Goal: Task Accomplishment & Management: Use online tool/utility

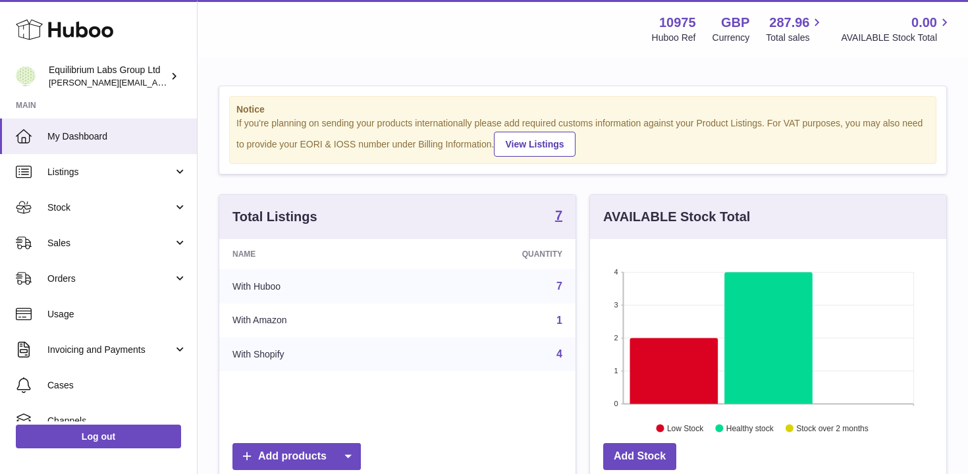
scroll to position [205, 356]
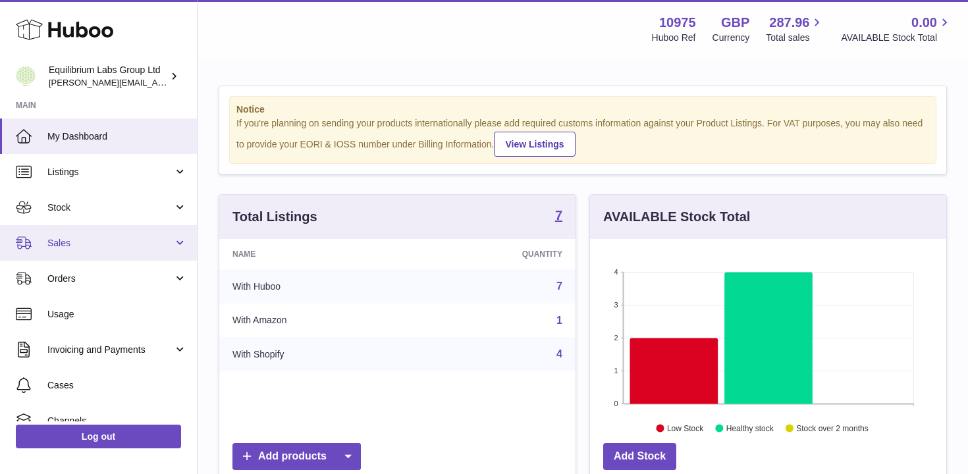
click at [141, 244] on span "Sales" at bounding box center [110, 243] width 126 height 13
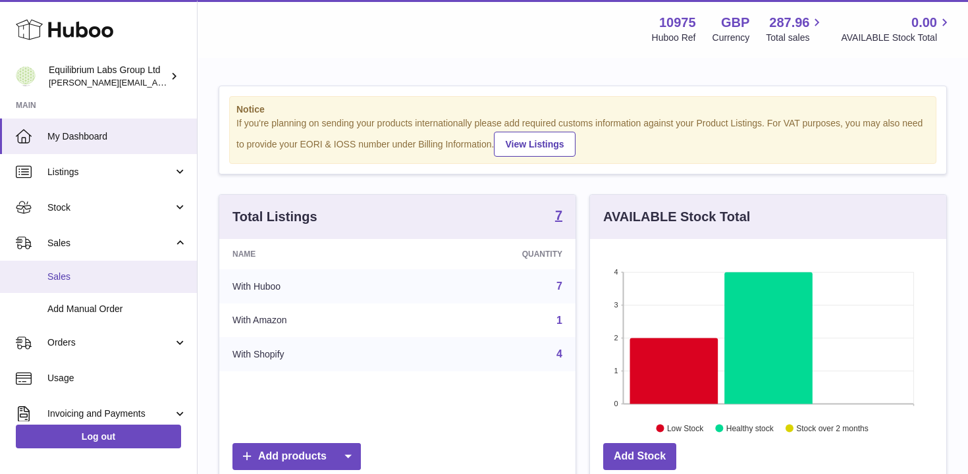
click at [125, 275] on span "Sales" at bounding box center [117, 277] width 140 height 13
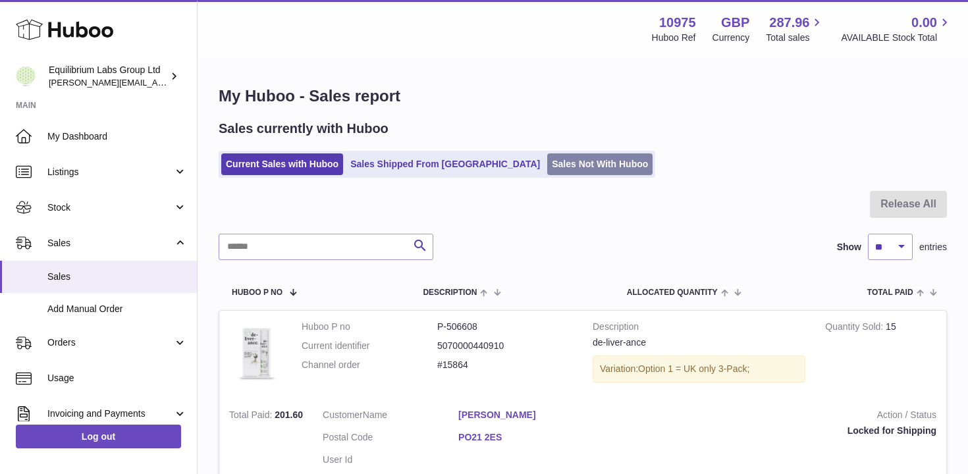
click at [564, 159] on link "Sales Not With Huboo" at bounding box center [599, 164] width 105 height 22
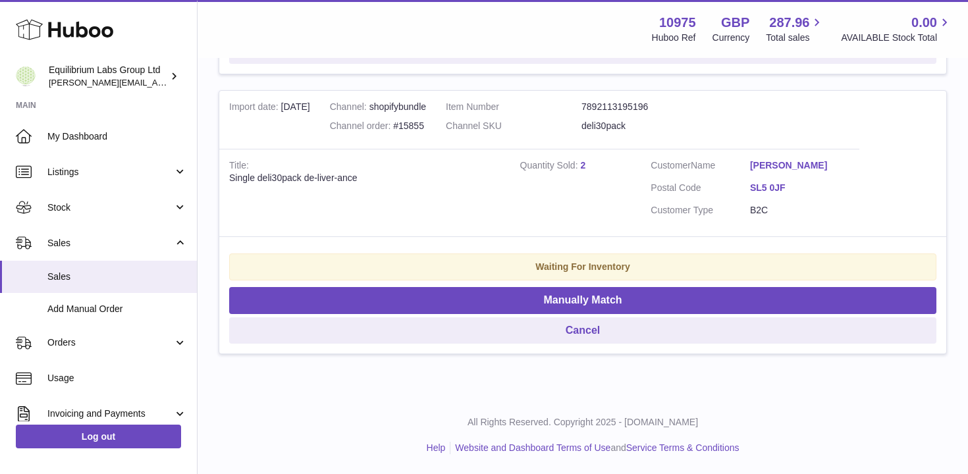
scroll to position [702, 0]
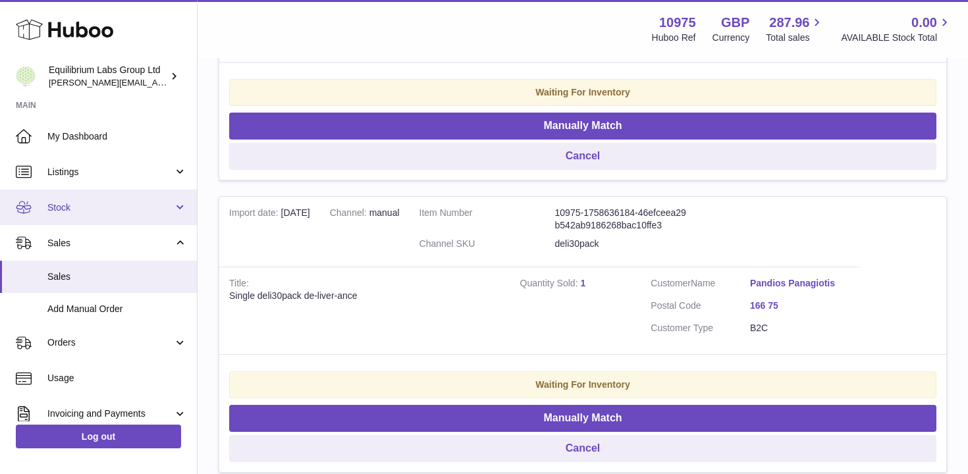
click at [150, 207] on span "Stock" at bounding box center [110, 207] width 126 height 13
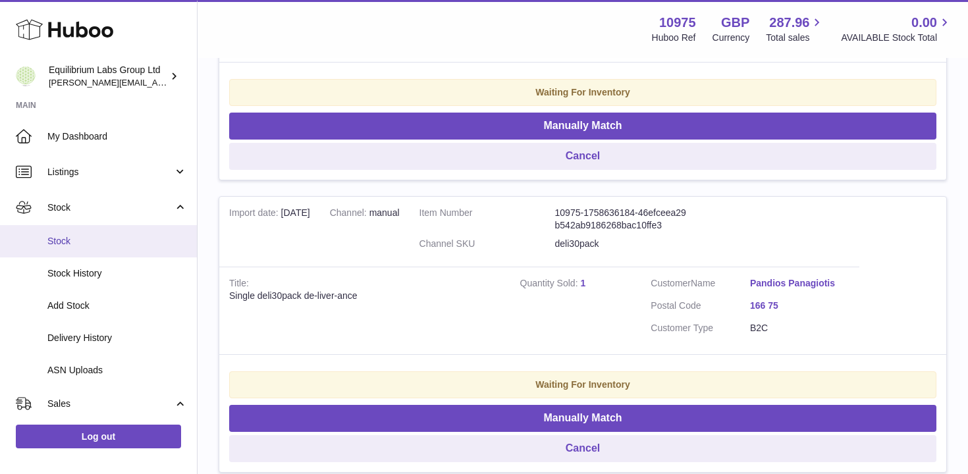
click at [130, 248] on link "Stock" at bounding box center [98, 241] width 197 height 32
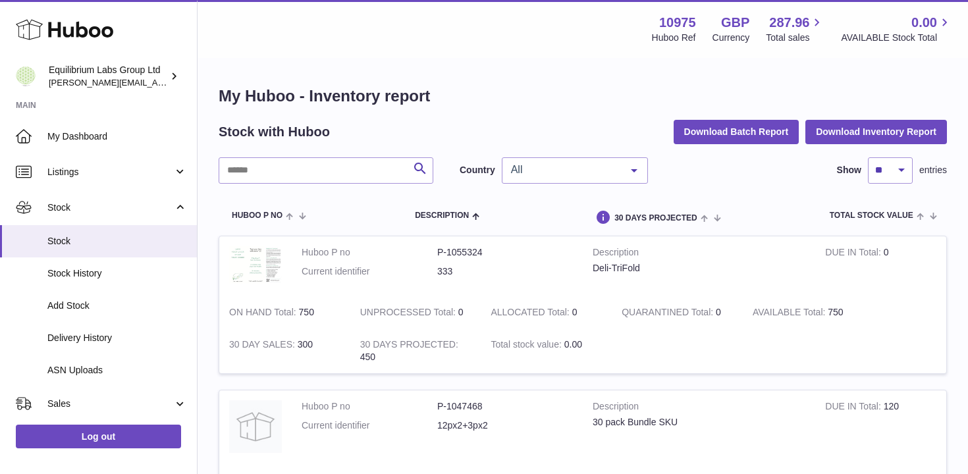
click at [533, 177] on div "All" at bounding box center [575, 170] width 146 height 26
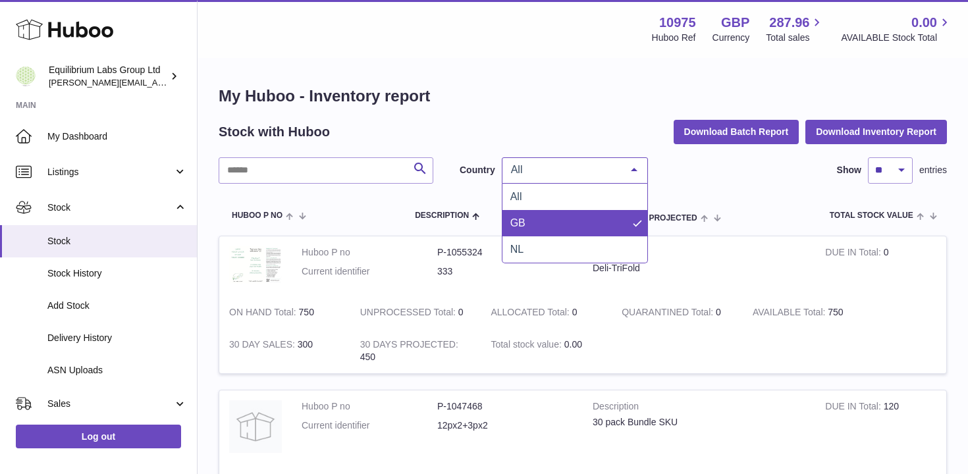
click at [538, 219] on span "GB" at bounding box center [574, 223] width 145 height 26
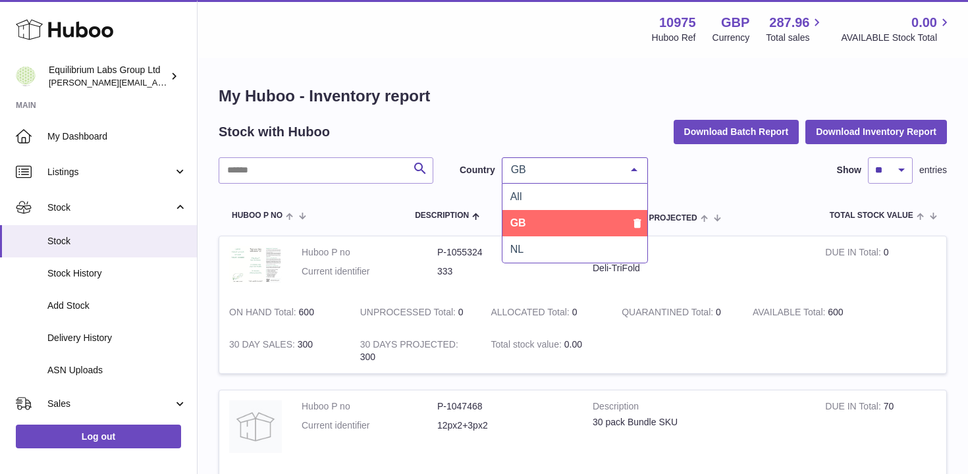
click at [599, 167] on span "GB" at bounding box center [564, 169] width 113 height 13
click at [571, 235] on span "GB" at bounding box center [574, 223] width 145 height 26
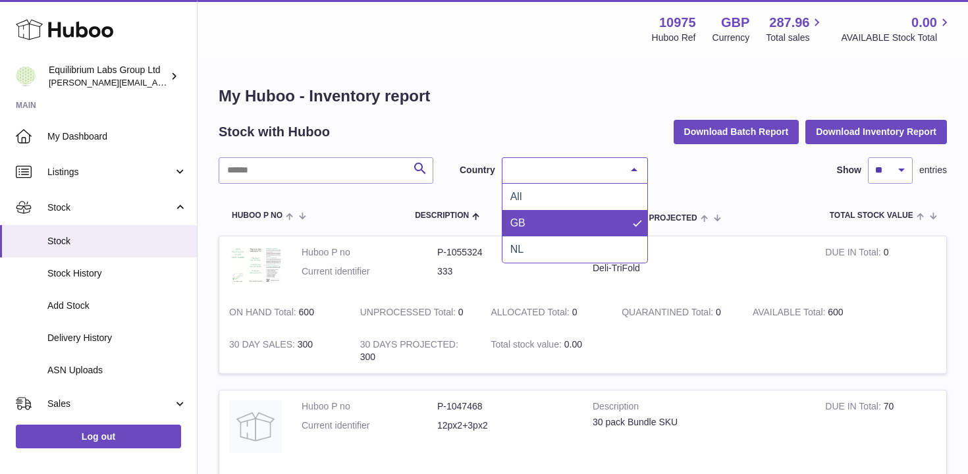
click at [569, 181] on div "Country" at bounding box center [575, 170] width 146 height 26
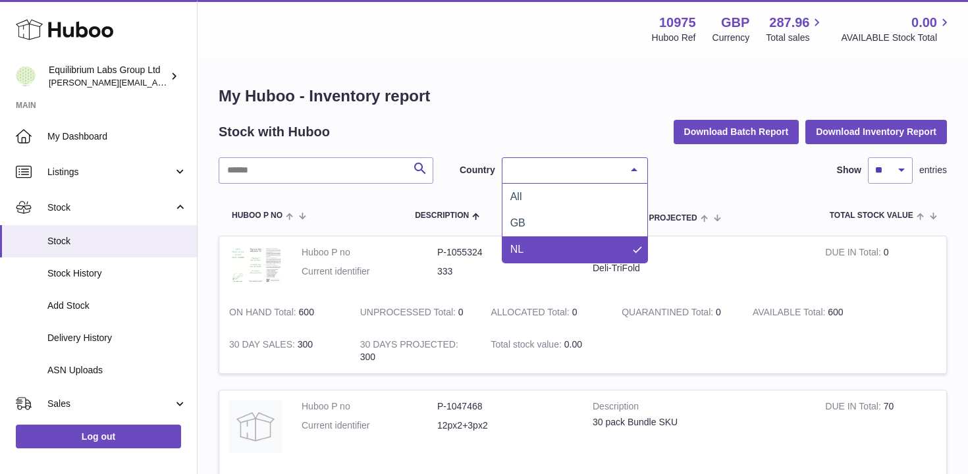
click at [550, 245] on span "NL" at bounding box center [574, 249] width 145 height 26
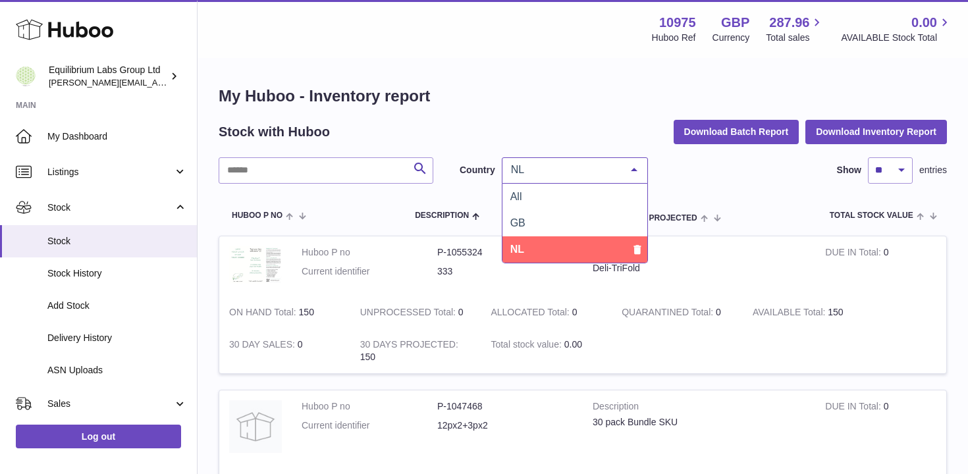
click at [599, 159] on div "NL" at bounding box center [575, 170] width 146 height 26
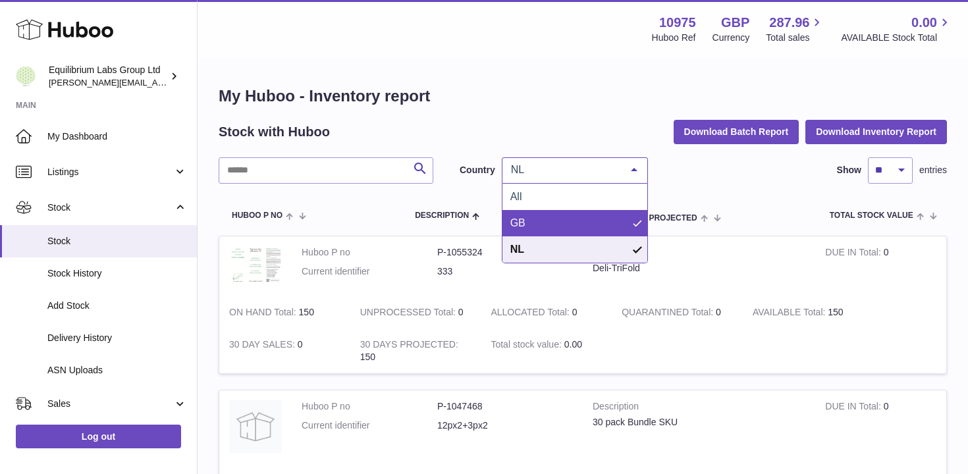
click at [581, 219] on span "GB" at bounding box center [574, 223] width 145 height 26
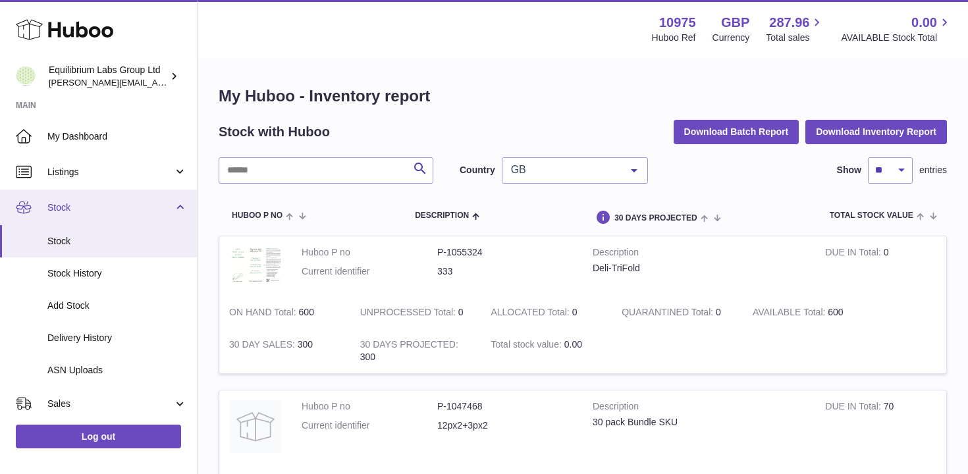
click at [164, 209] on span "Stock" at bounding box center [110, 207] width 126 height 13
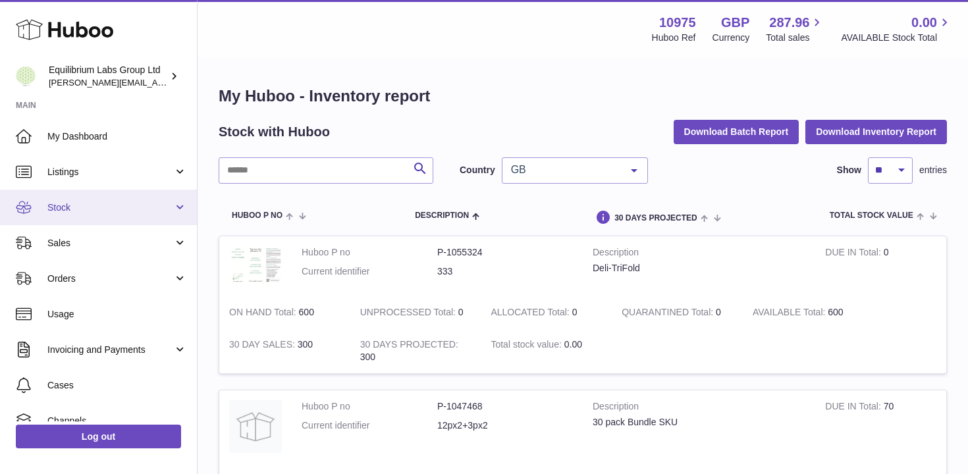
click at [169, 208] on span "Stock" at bounding box center [110, 207] width 126 height 13
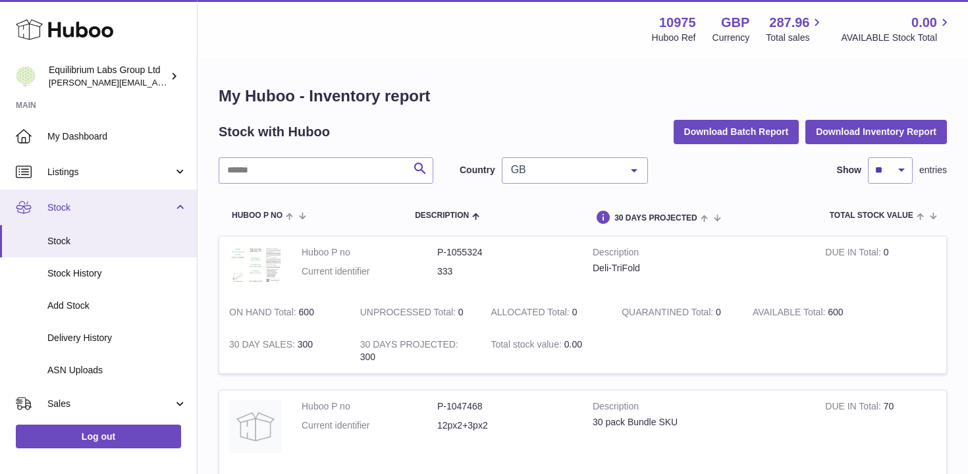
click at [149, 191] on link "Stock" at bounding box center [98, 208] width 197 height 36
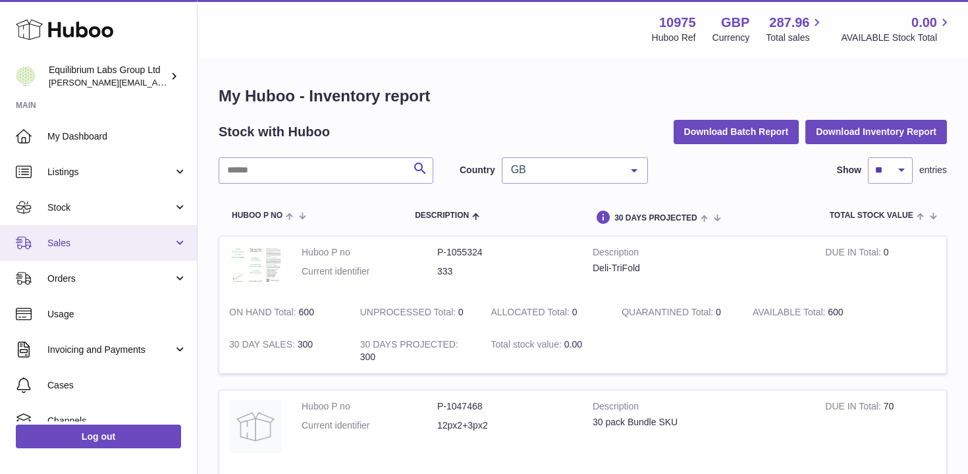
click at [152, 250] on link "Sales" at bounding box center [98, 243] width 197 height 36
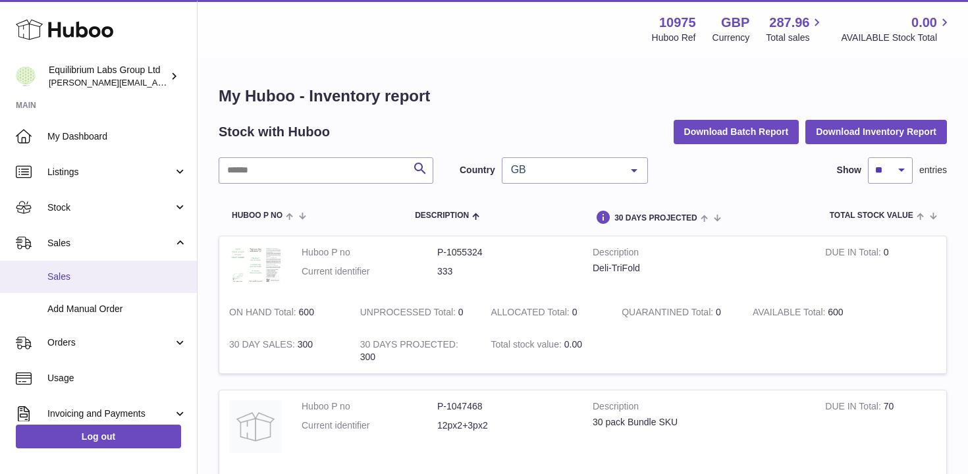
click at [140, 284] on link "Sales" at bounding box center [98, 277] width 197 height 32
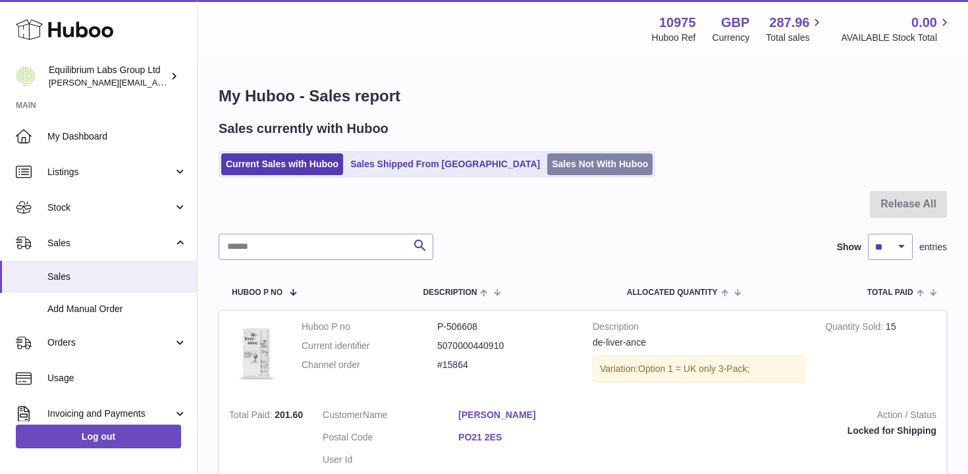
click at [547, 165] on link "Sales Not With Huboo" at bounding box center [599, 164] width 105 height 22
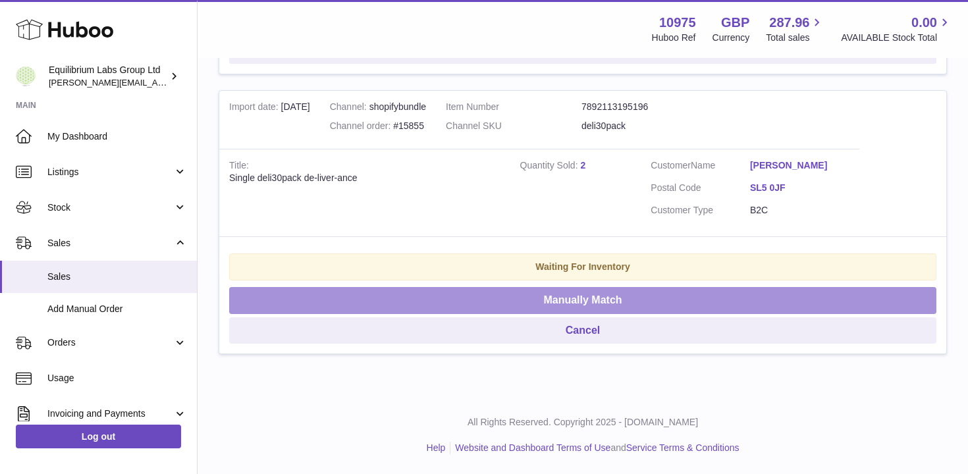
scroll to position [1641, 0]
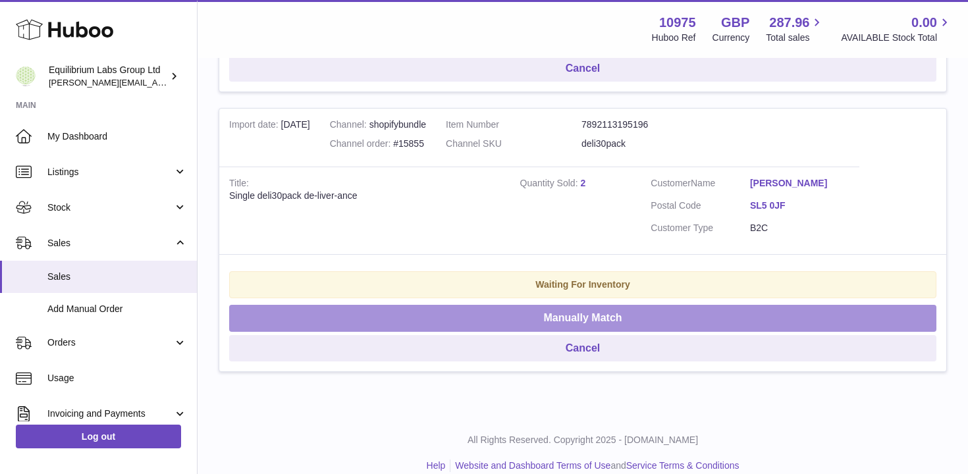
click at [581, 319] on button "Manually Match" at bounding box center [582, 318] width 707 height 27
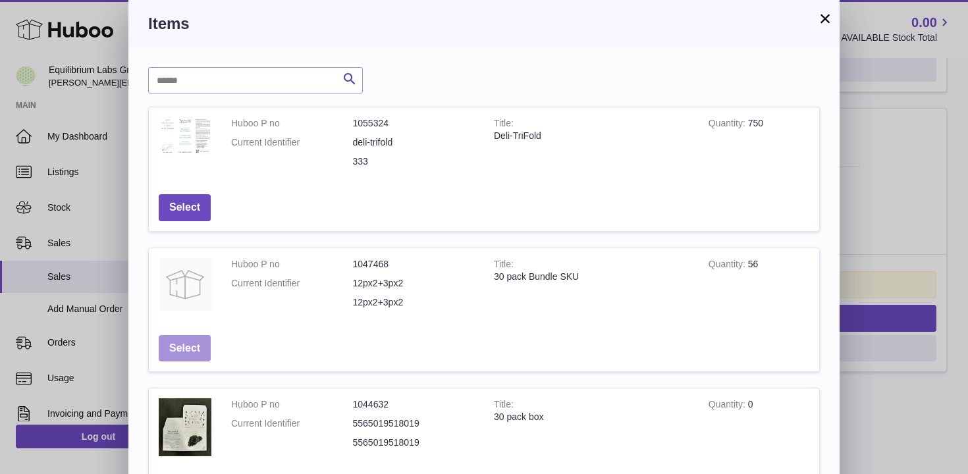
click at [197, 344] on button "Select" at bounding box center [185, 348] width 52 height 27
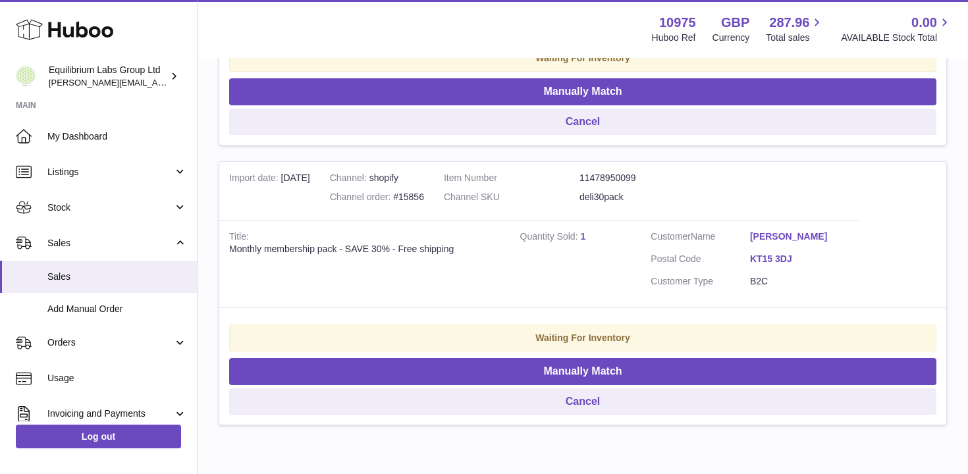
scroll to position [1311, 0]
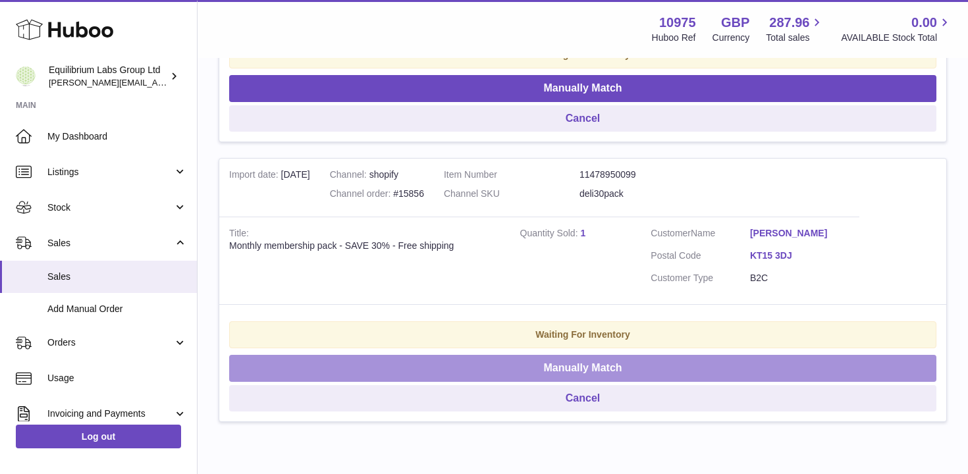
click at [537, 370] on button "Manually Match" at bounding box center [582, 368] width 707 height 27
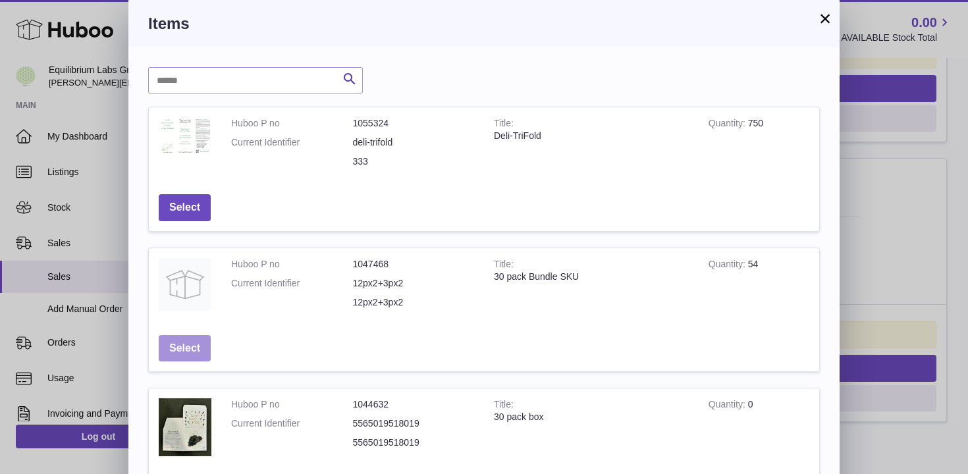
click at [187, 345] on button "Select" at bounding box center [185, 348] width 52 height 27
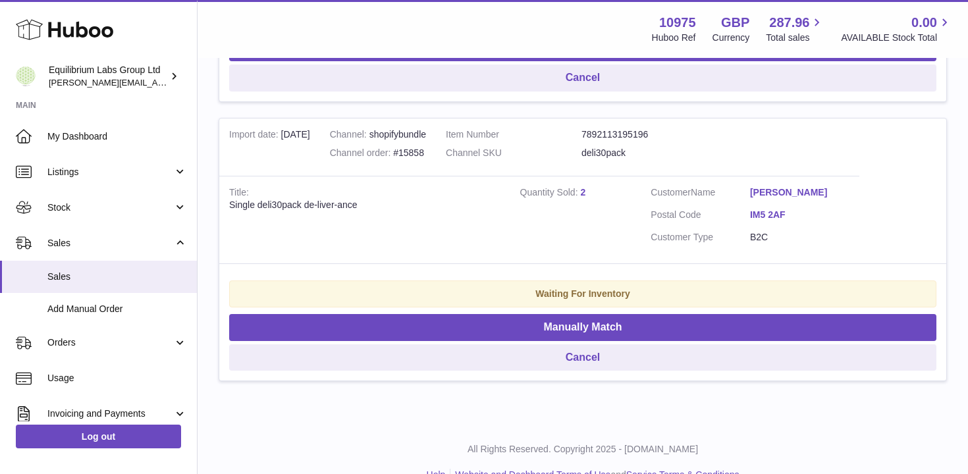
scroll to position [1059, 0]
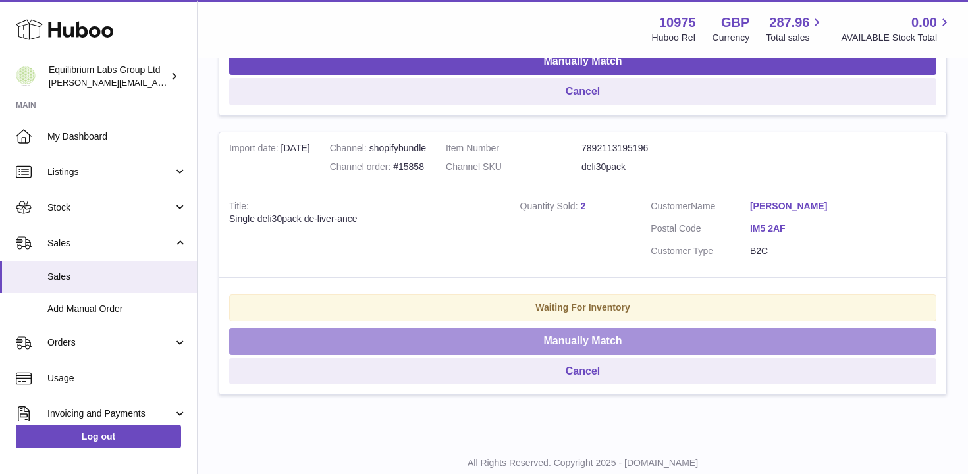
click at [527, 340] on button "Manually Match" at bounding box center [582, 341] width 707 height 27
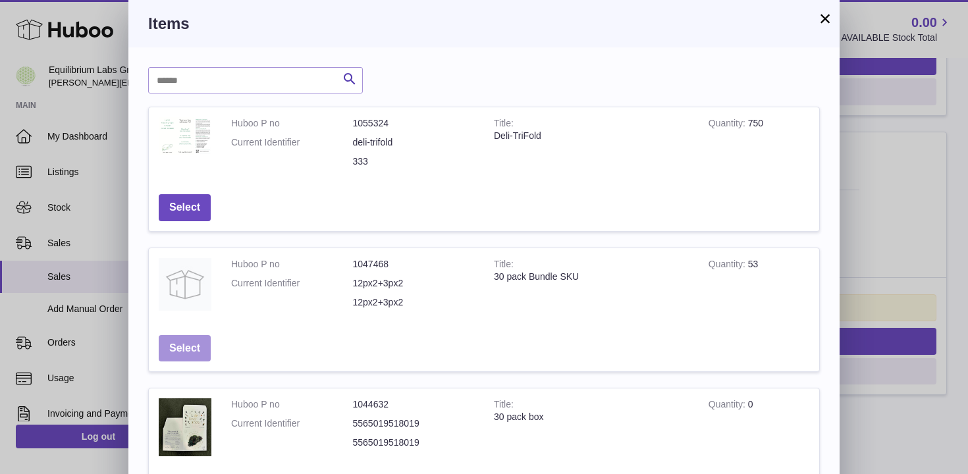
click at [191, 348] on button "Select" at bounding box center [185, 348] width 52 height 27
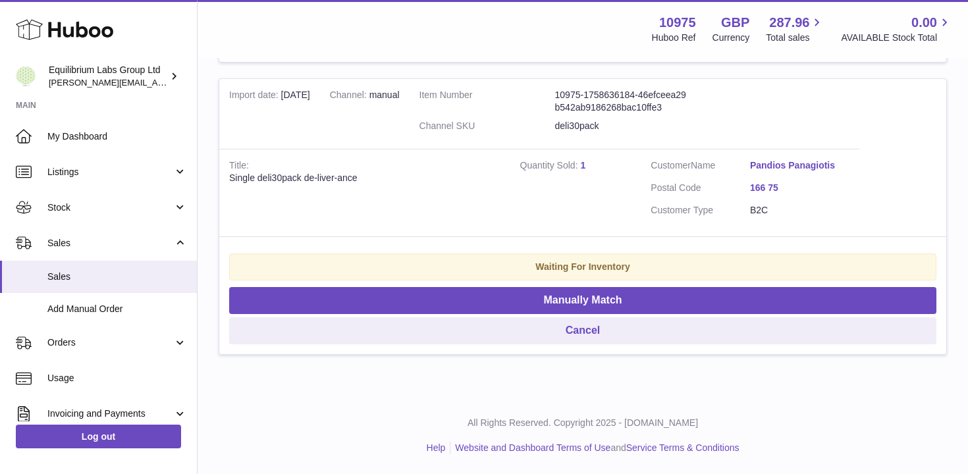
scroll to position [793, 0]
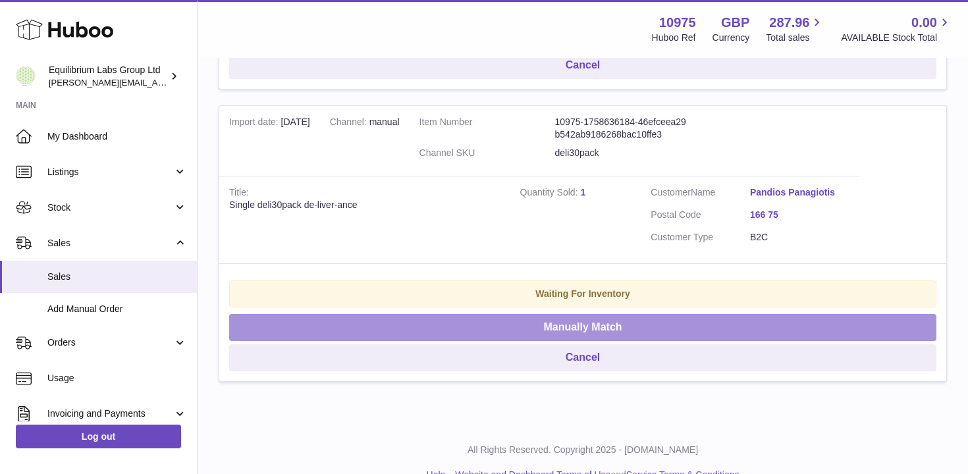
click at [515, 317] on button "Manually Match" at bounding box center [582, 327] width 707 height 27
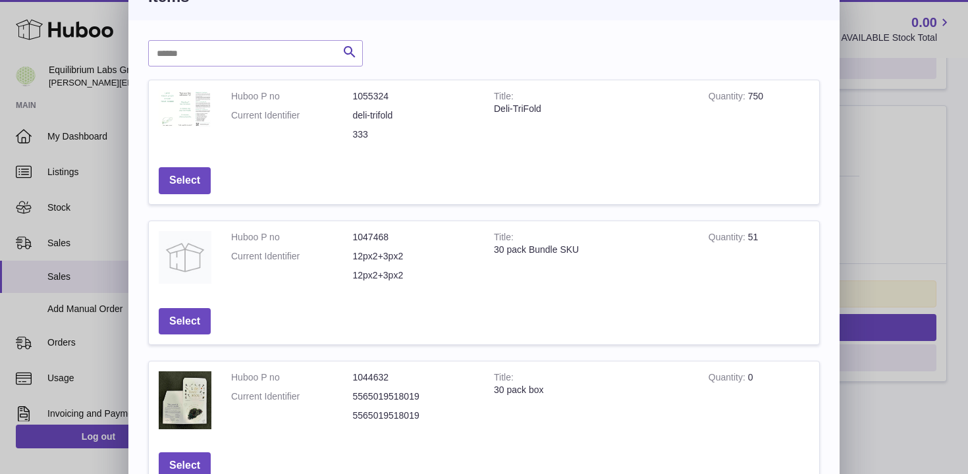
scroll to position [26, 0]
click at [190, 327] on button "Select" at bounding box center [185, 322] width 52 height 27
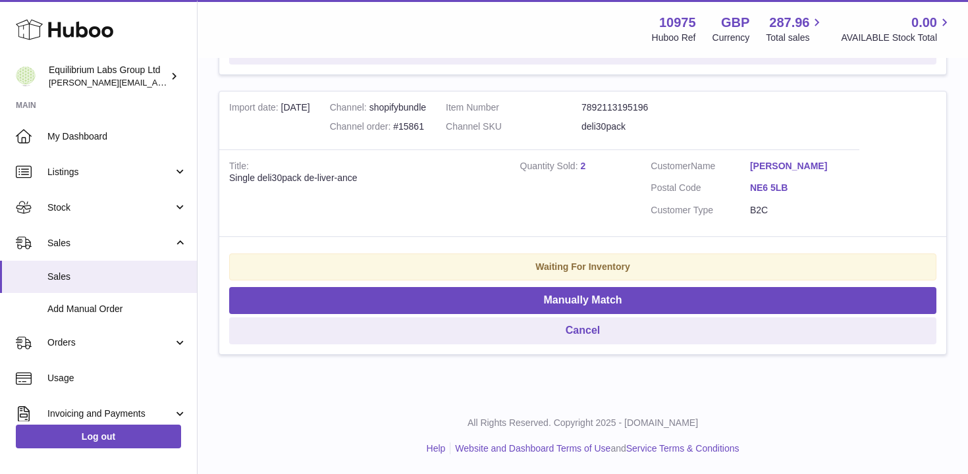
scroll to position [504, 0]
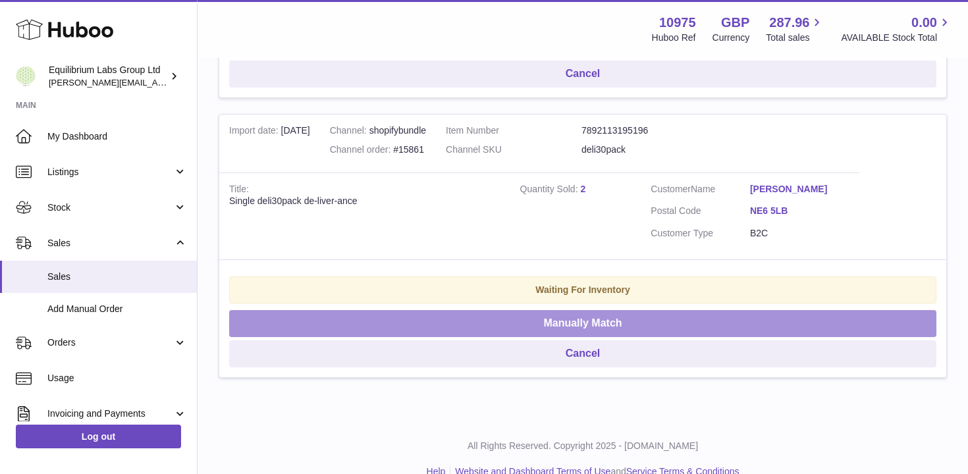
click at [490, 324] on button "Manually Match" at bounding box center [582, 323] width 707 height 27
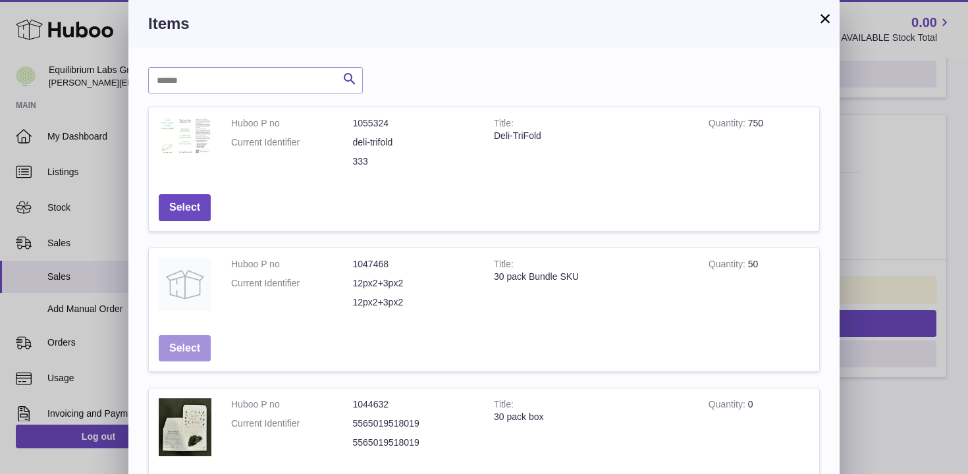
click at [182, 348] on button "Select" at bounding box center [185, 348] width 52 height 27
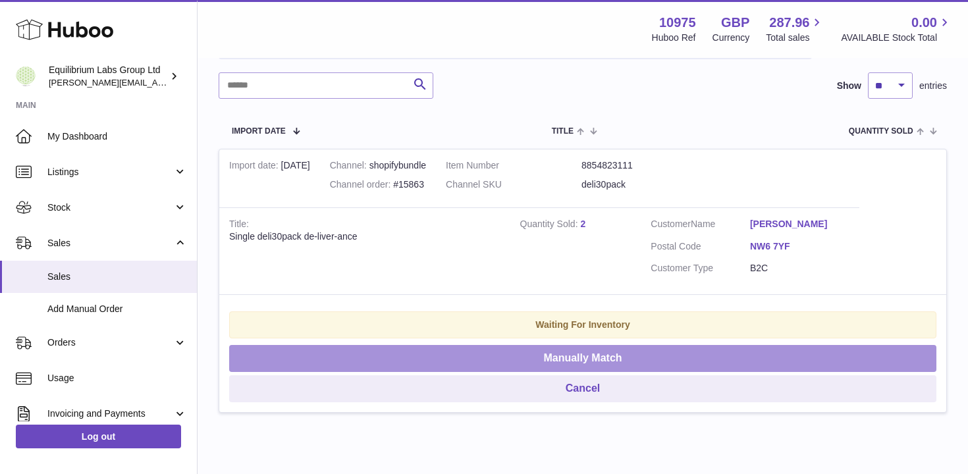
scroll to position [190, 0]
click at [485, 361] on button "Manually Match" at bounding box center [582, 357] width 707 height 27
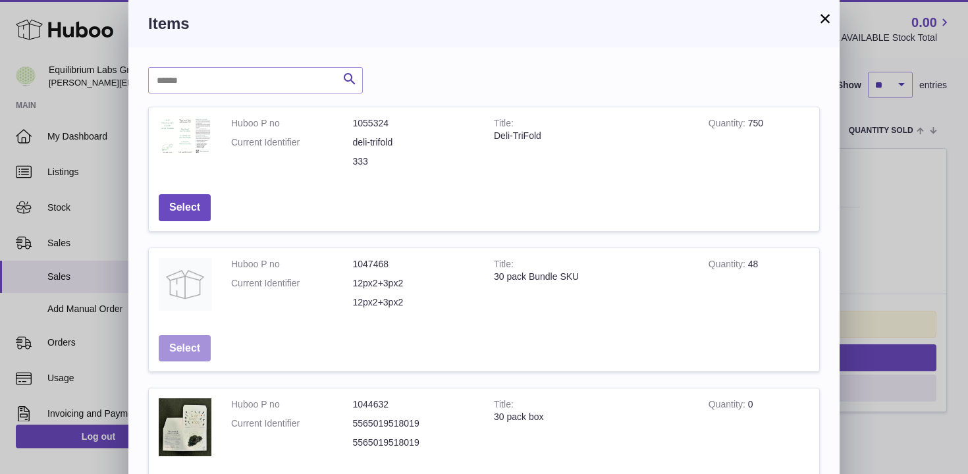
click at [194, 338] on button "Select" at bounding box center [185, 348] width 52 height 27
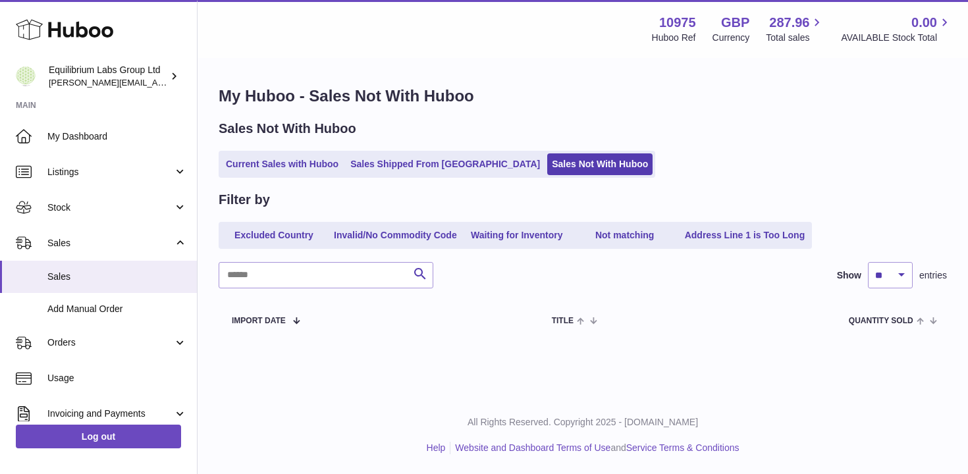
scroll to position [0, 0]
